Goal: Transaction & Acquisition: Purchase product/service

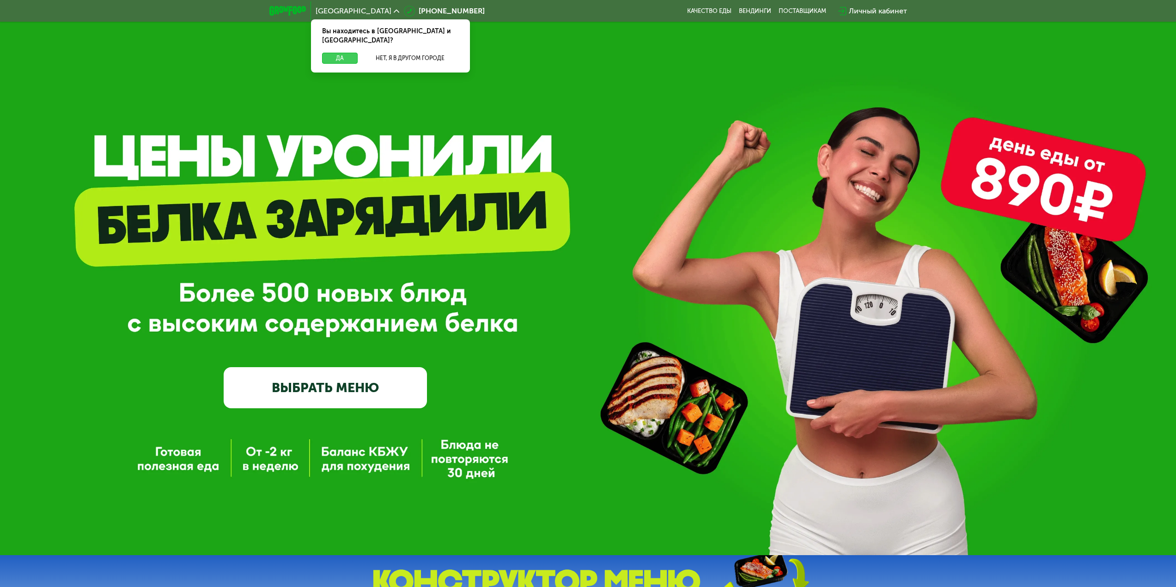
click at [340, 53] on button "Да" at bounding box center [340, 58] width 36 height 11
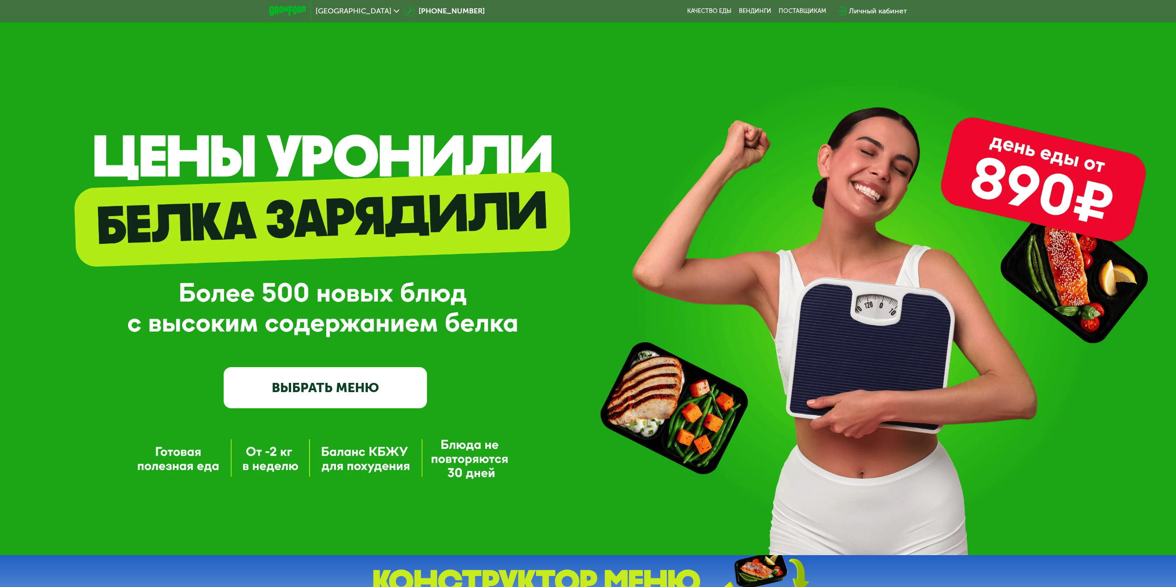
click at [324, 386] on link "ВЫБРАТЬ МЕНЮ" at bounding box center [325, 387] width 203 height 41
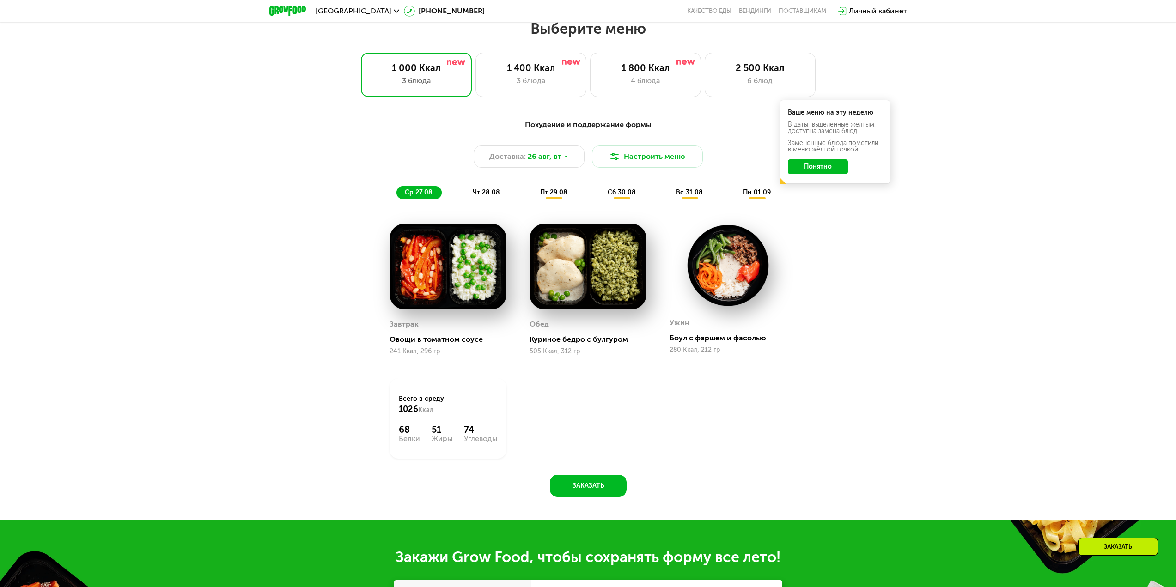
scroll to position [639, 0]
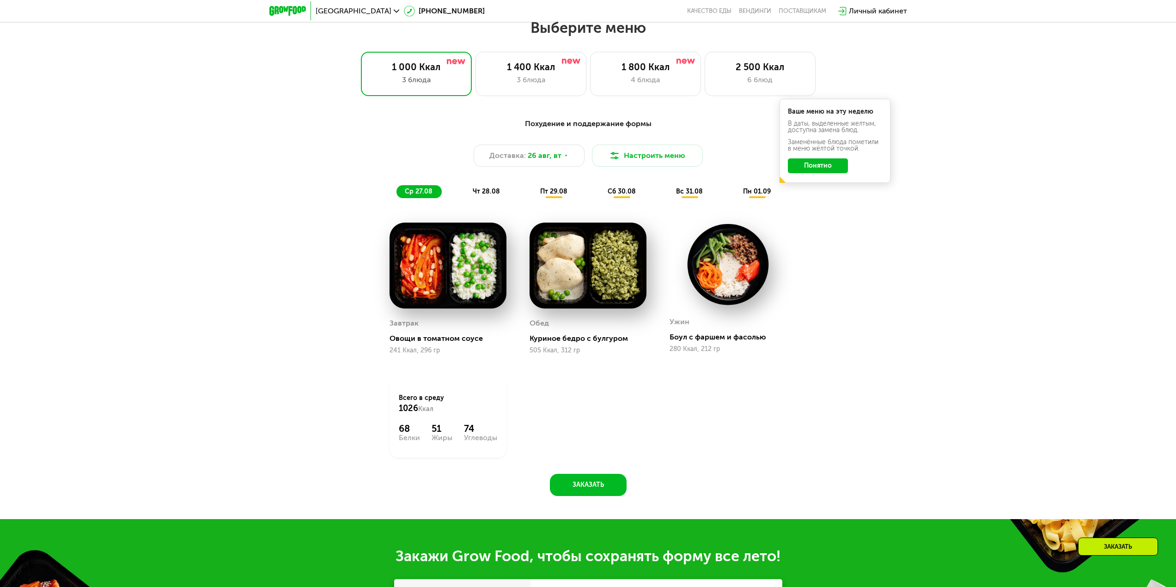
click at [489, 194] on span "чт 28.08" at bounding box center [486, 192] width 27 height 8
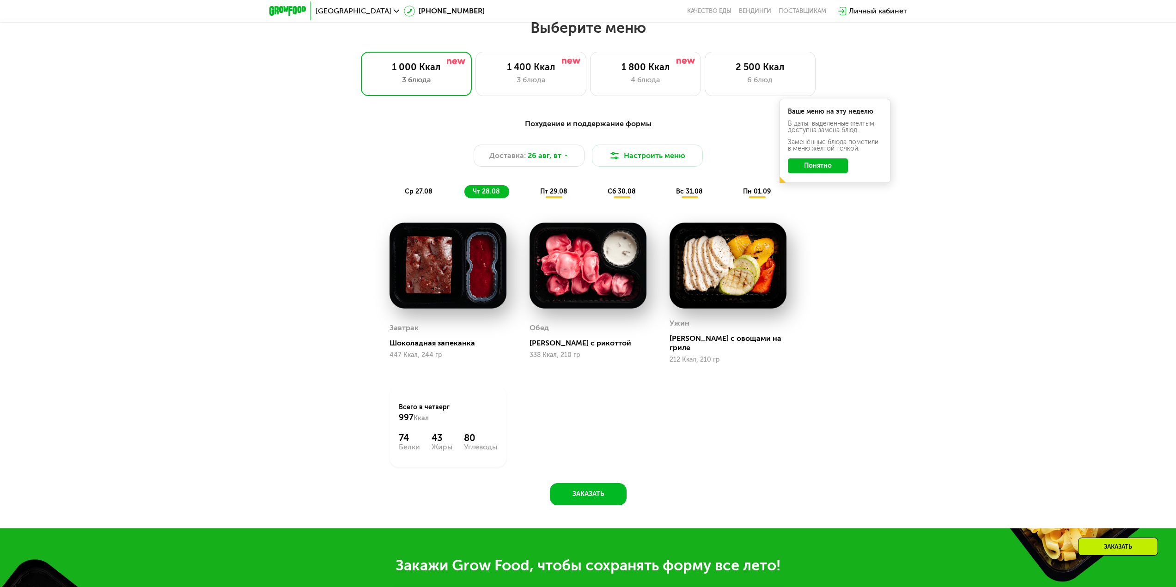
click at [552, 192] on span "пт 29.08" at bounding box center [553, 192] width 27 height 8
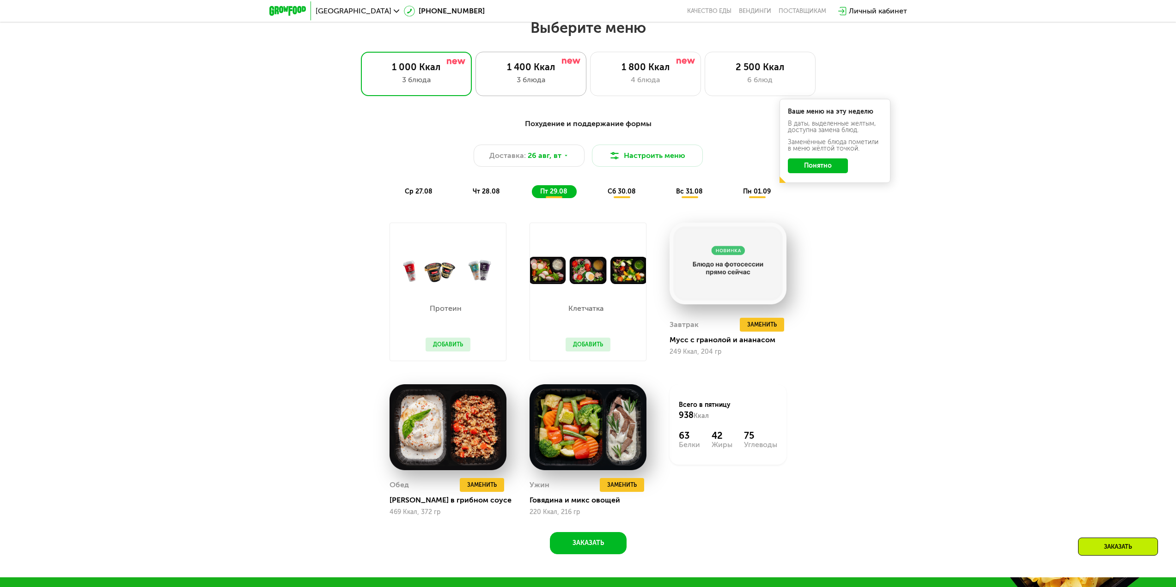
click at [520, 71] on div "1 400 Ккал" at bounding box center [530, 66] width 91 height 11
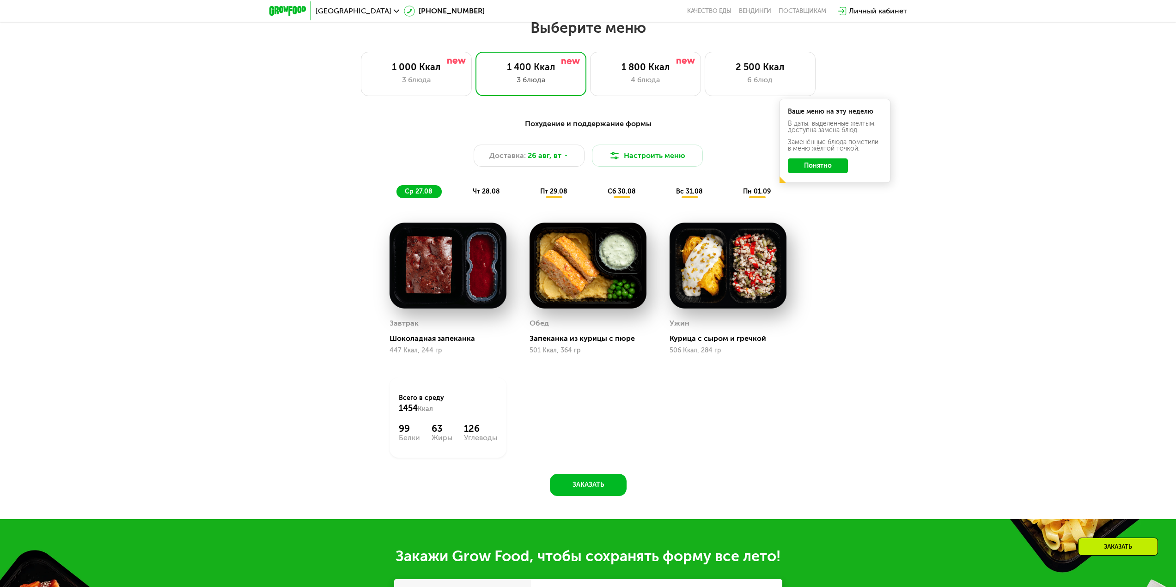
click at [432, 195] on div "ср 27.08" at bounding box center [418, 191] width 45 height 13
click at [676, 144] on div "Похудение и поддержание формы Доставка: [DATE] Настроить меню ср 27.08 чт 28.08…" at bounding box center [588, 158] width 547 height 80
click at [664, 152] on button "Настроить меню" at bounding box center [647, 156] width 111 height 22
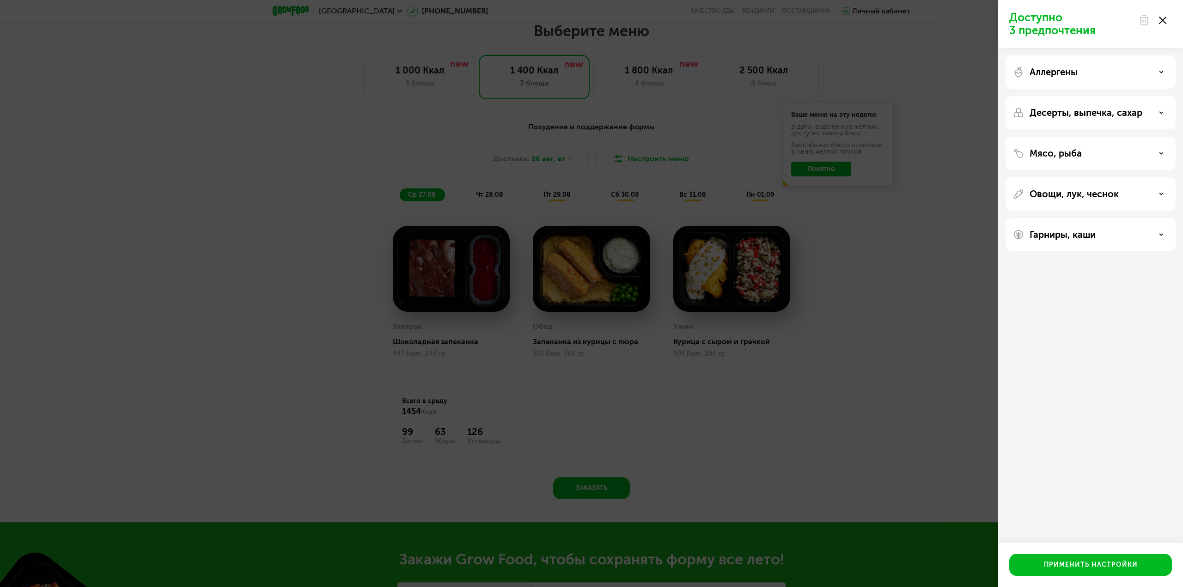
click at [911, 53] on div "Доступно 3 предпочтения Аллергены Десерты, выпечка, сахар Мясо, рыба Овощи, лук…" at bounding box center [591, 293] width 1183 height 587
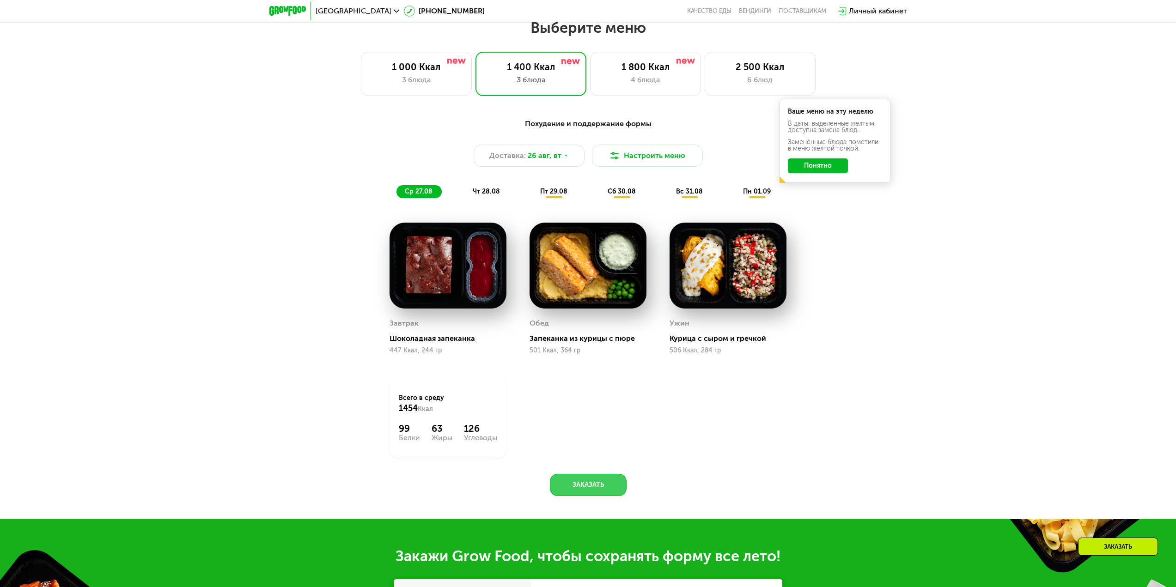
click at [605, 483] on button "Заказать" at bounding box center [588, 485] width 77 height 22
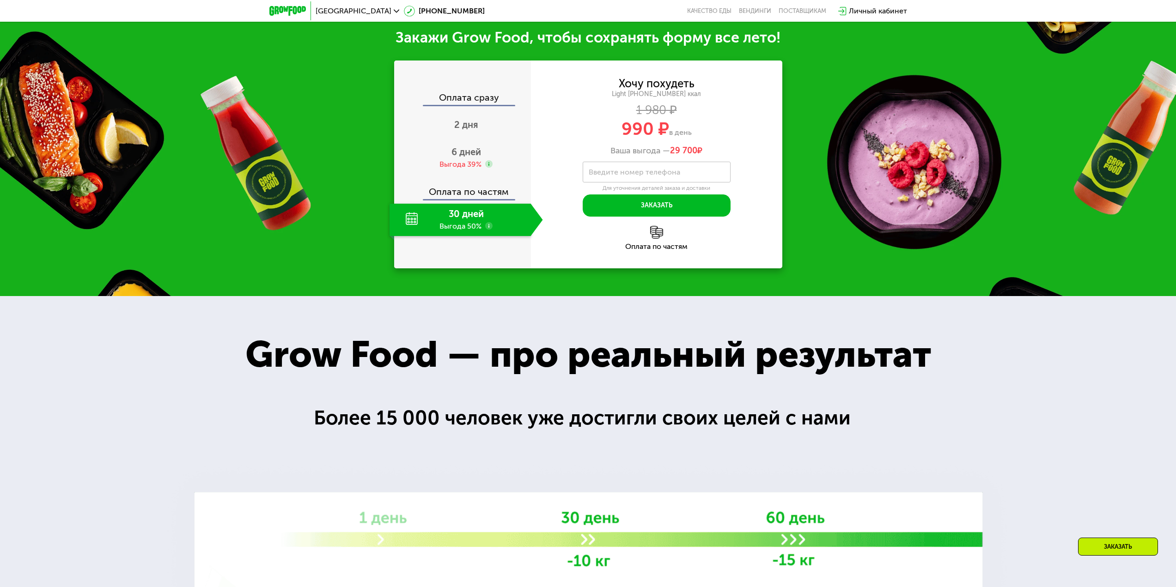
scroll to position [1161, 0]
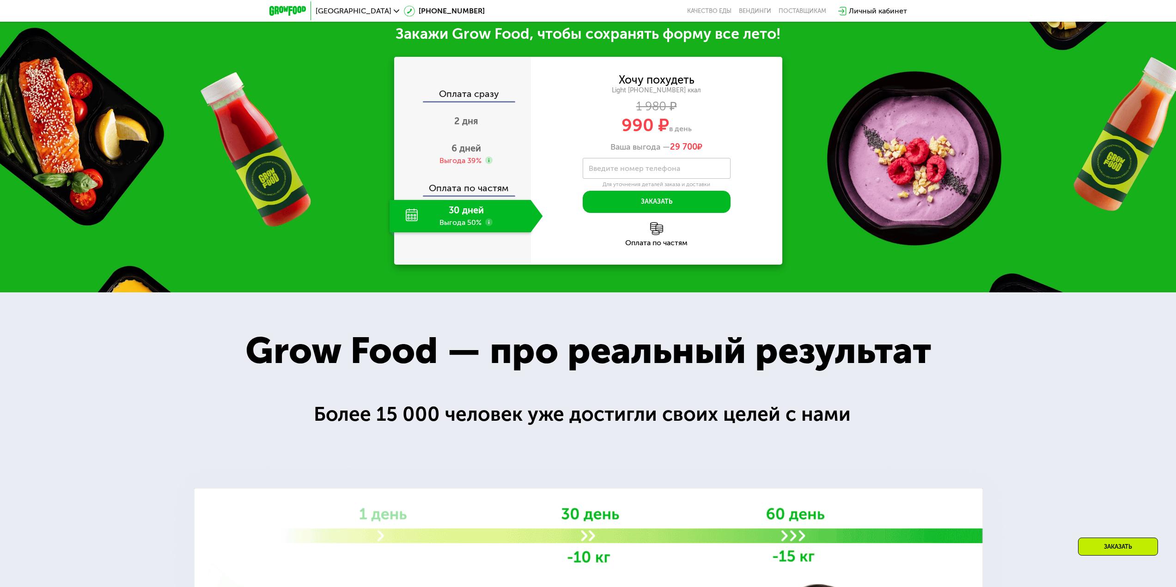
click at [456, 222] on div "30 дней Выгода 50%" at bounding box center [460, 216] width 141 height 32
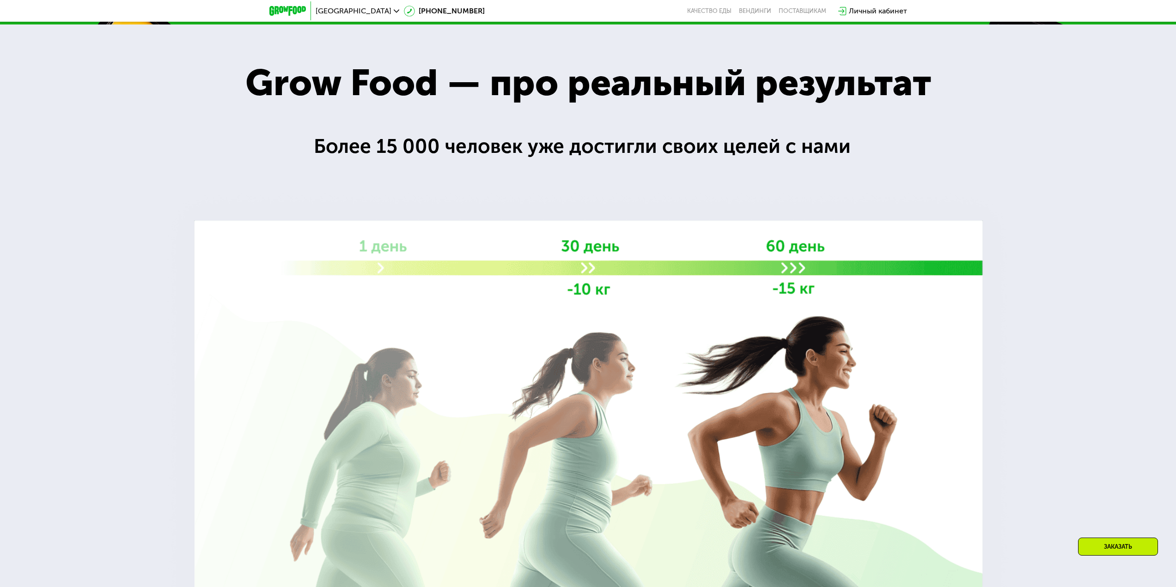
scroll to position [1346, 0]
